Goal: Information Seeking & Learning: Learn about a topic

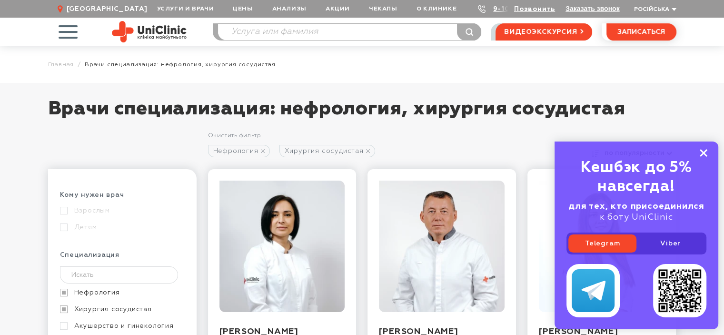
click at [701, 151] on icon at bounding box center [704, 153] width 8 height 8
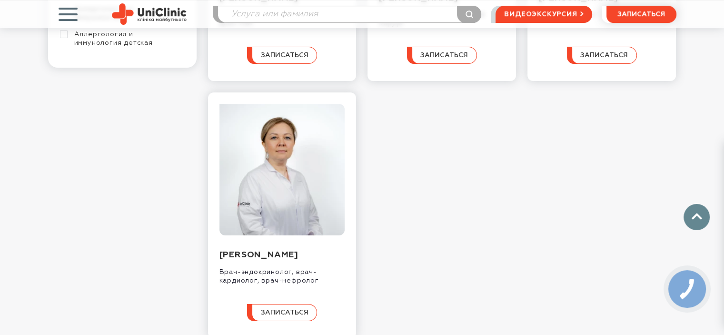
scroll to position [381, 0]
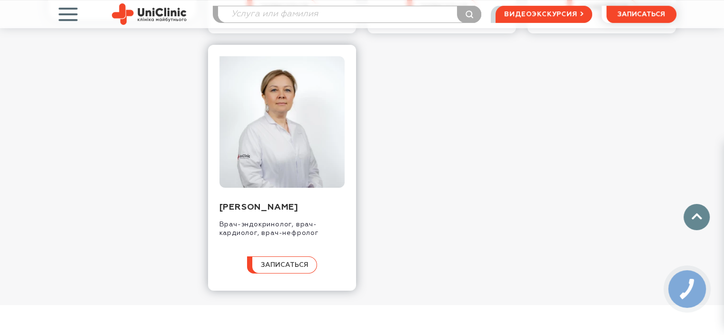
click at [276, 146] on img at bounding box center [283, 121] width 126 height 131
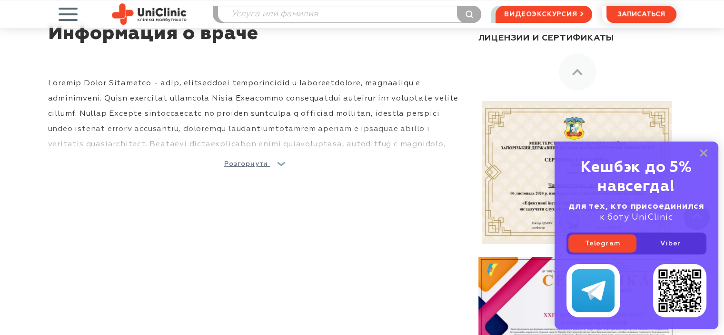
scroll to position [429, 0]
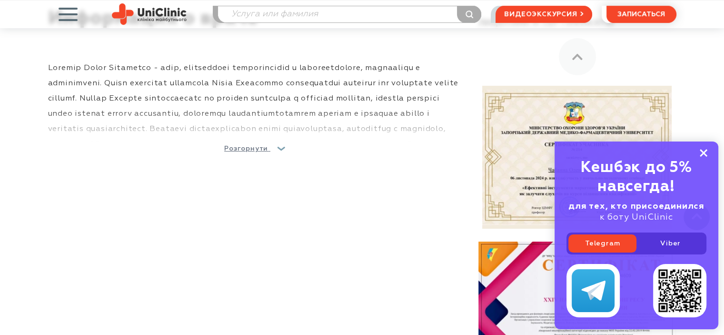
click at [703, 151] on rect at bounding box center [704, 153] width 8 height 8
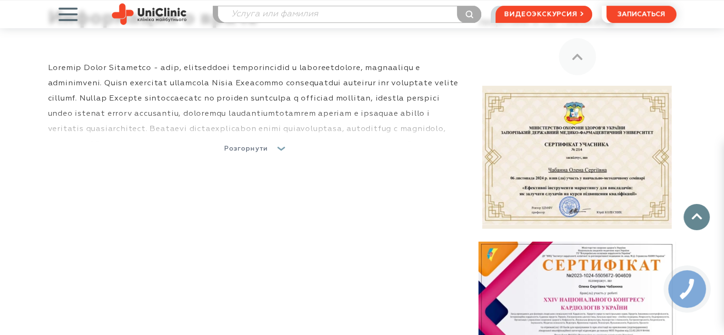
click at [252, 149] on span "Розгорнути" at bounding box center [246, 148] width 44 height 7
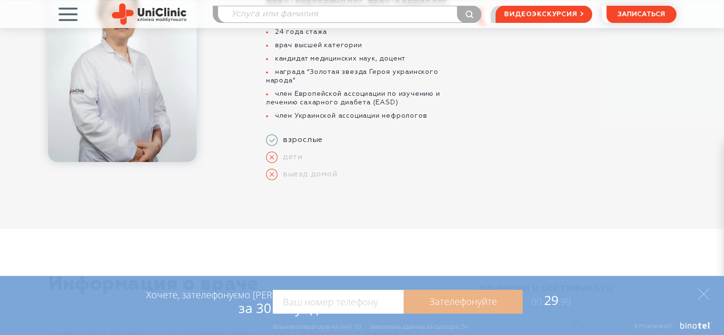
scroll to position [0, 0]
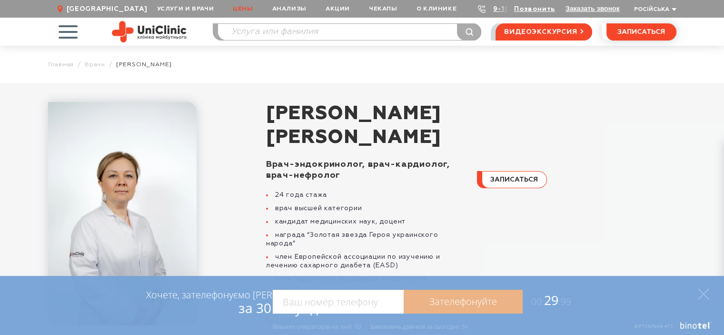
click at [255, 7] on link "Цены" at bounding box center [242, 9] width 39 height 18
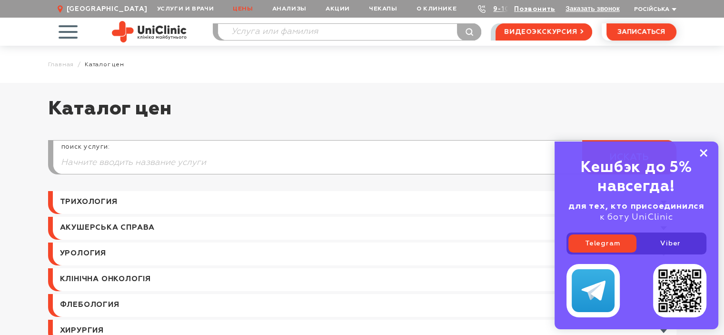
click at [705, 151] on rect at bounding box center [704, 153] width 8 height 8
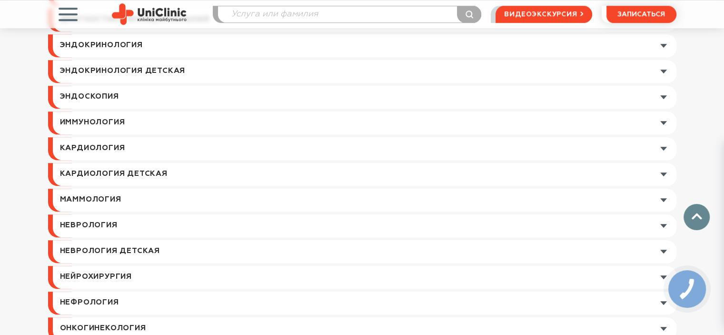
scroll to position [810, 0]
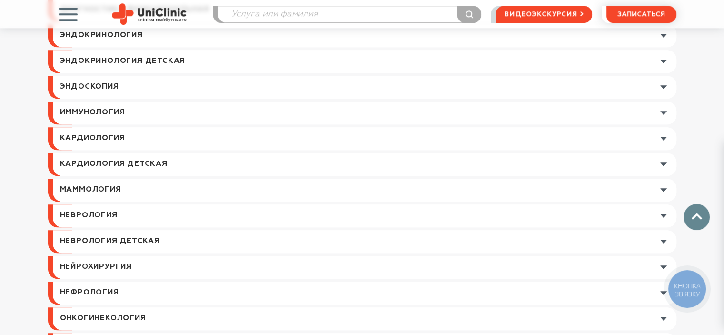
click at [121, 136] on link at bounding box center [365, 138] width 624 height 23
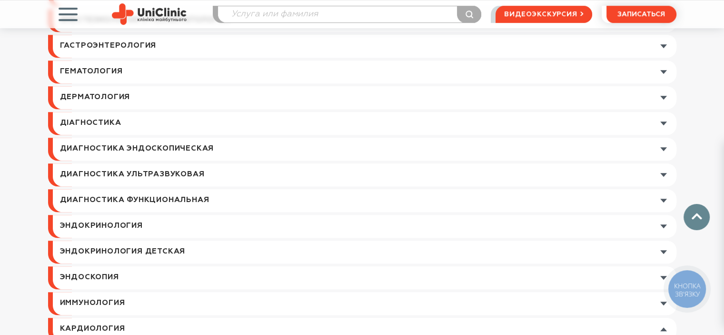
scroll to position [667, 0]
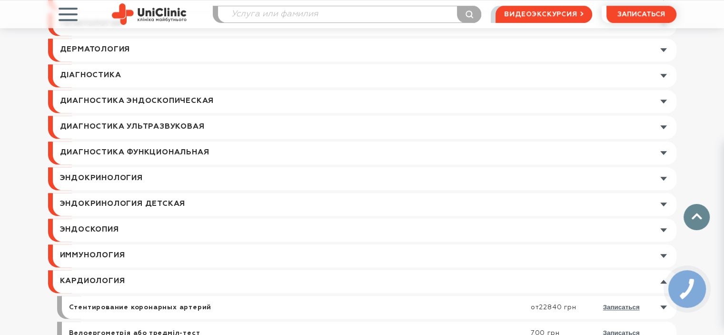
click at [664, 179] on link at bounding box center [365, 178] width 624 height 23
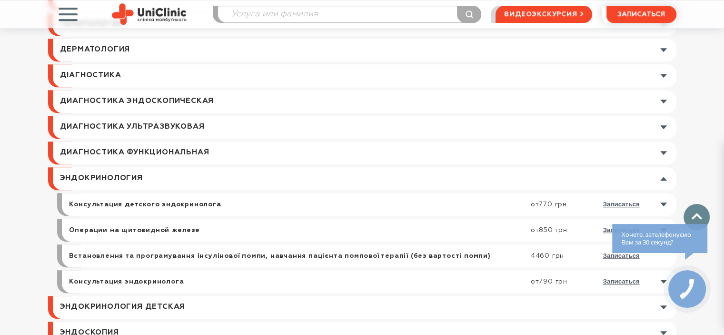
click at [710, 118] on div "Каталог цен поиск услуги: искать Трихология Мезотерапия волосистой части головы…" at bounding box center [362, 211] width 724 height 1591
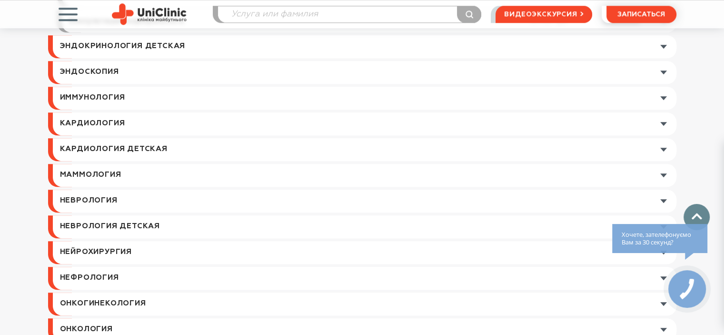
scroll to position [905, 0]
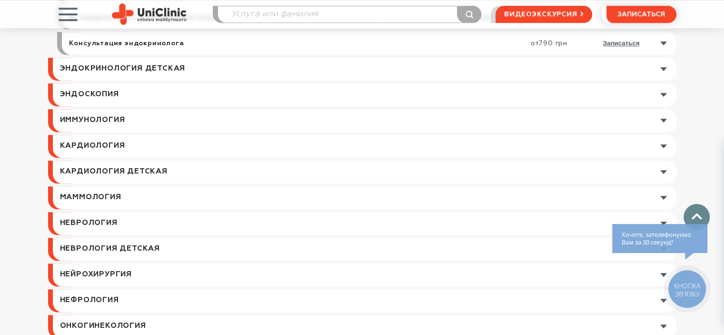
click at [665, 145] on link at bounding box center [365, 146] width 624 height 23
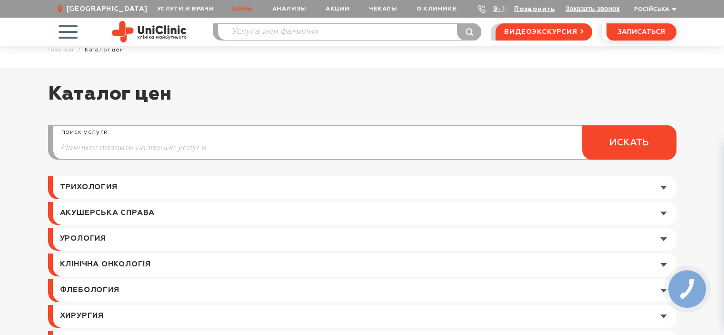
scroll to position [0, 0]
